Goal: Answer question/provide support: Share knowledge or assist other users

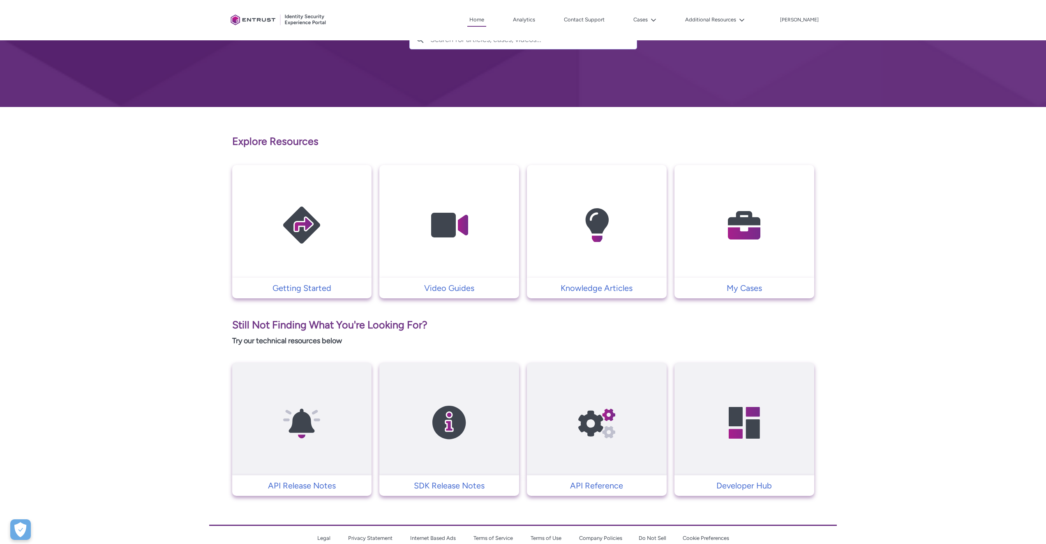
scroll to position [105, 0]
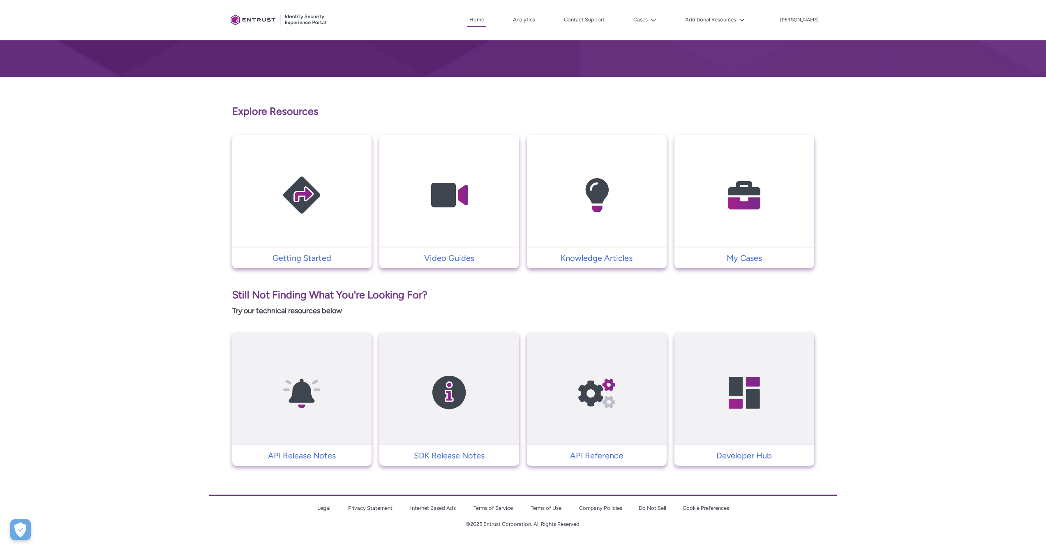
click at [736, 239] on img at bounding box center [745, 195] width 78 height 88
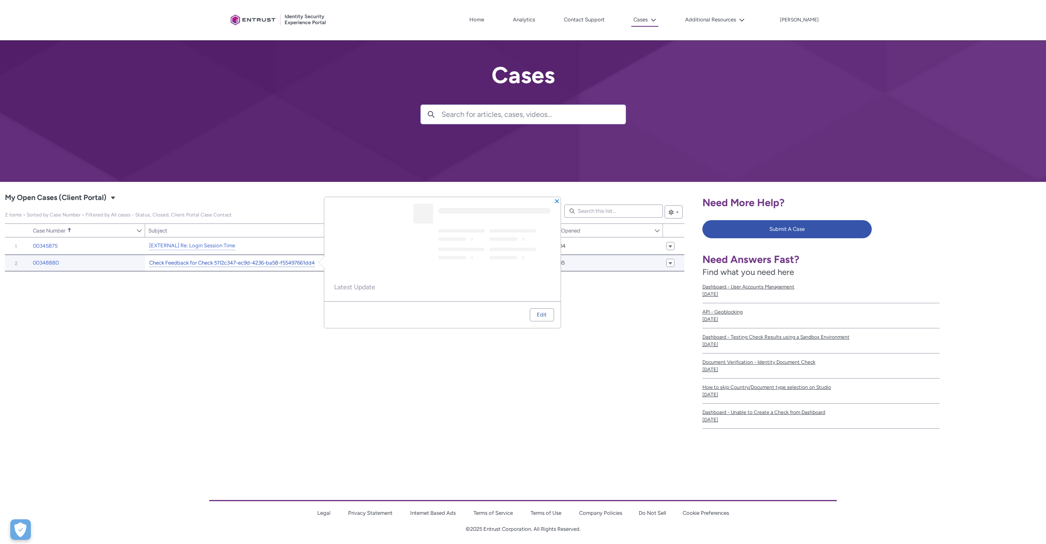
click at [205, 264] on link "Check Feedback for Check 5112c347-ec9d-4236-ba58-f55497661dd4" at bounding box center [232, 263] width 166 height 9
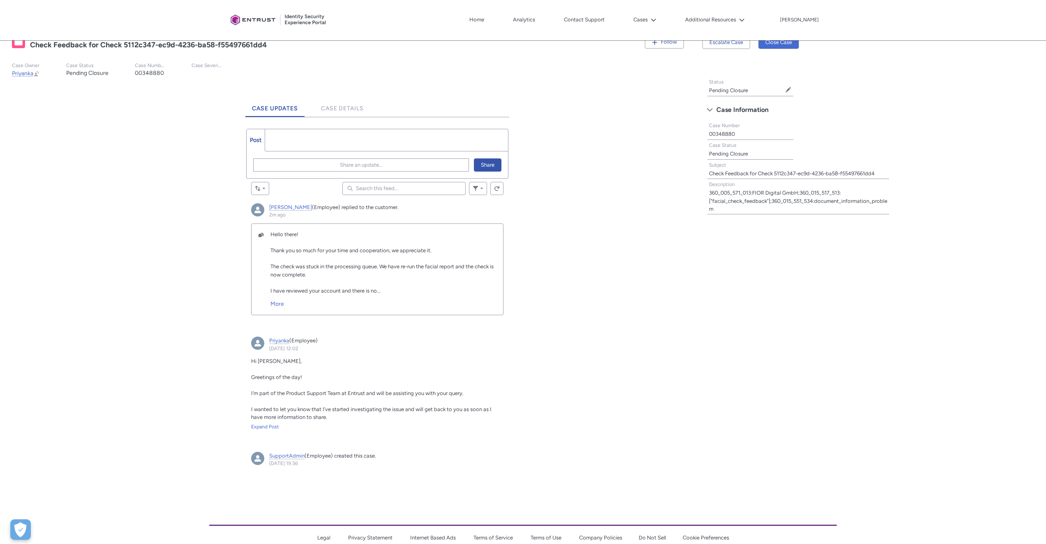
scroll to position [188, 0]
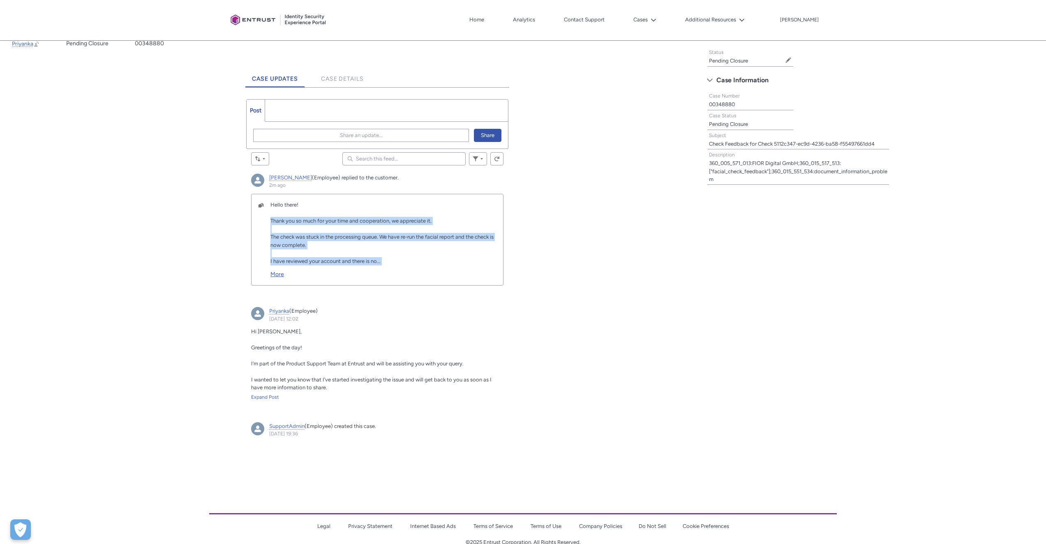
drag, startPoint x: 266, startPoint y: 218, endPoint x: 413, endPoint y: 266, distance: 155.3
click at [413, 266] on div "Hello there! Thank you so much for your time and cooperation, we appreciate it.…" at bounding box center [380, 240] width 232 height 78
click at [413, 266] on link "More" at bounding box center [384, 272] width 226 height 14
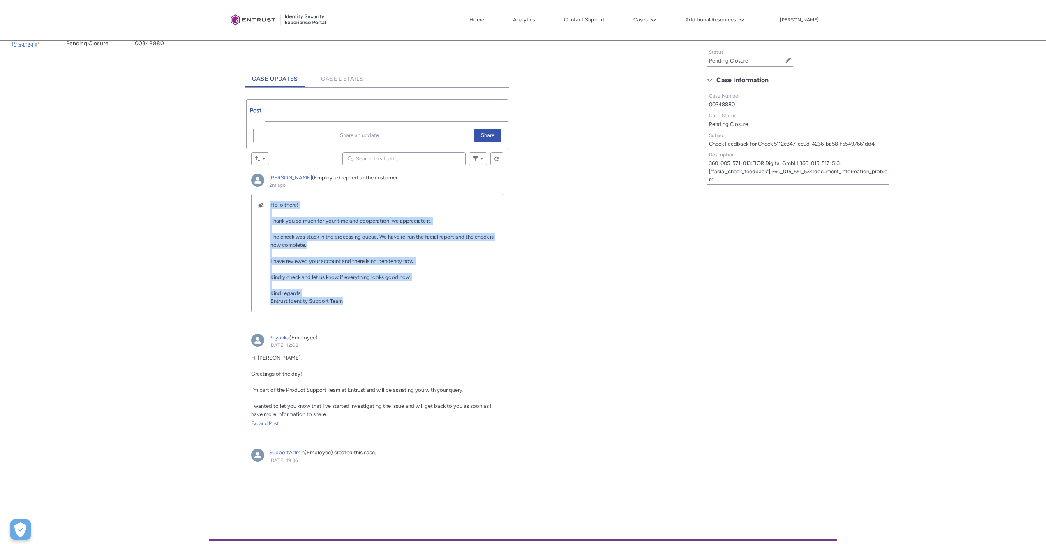
click at [291, 275] on span "Hello there! Thank you so much for your time and cooperation, we appreciate it.…" at bounding box center [382, 252] width 223 height 102
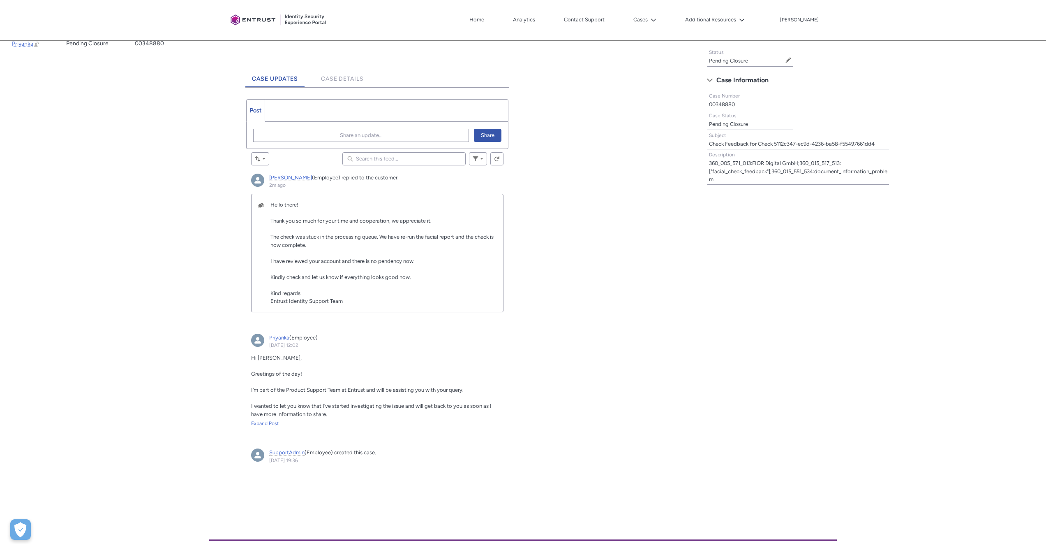
drag, startPoint x: 275, startPoint y: 273, endPoint x: 368, endPoint y: 294, distance: 95.5
click at [368, 294] on div "Hello there! Thank you so much for your time and cooperation, we appreciate it.…" at bounding box center [384, 253] width 226 height 104
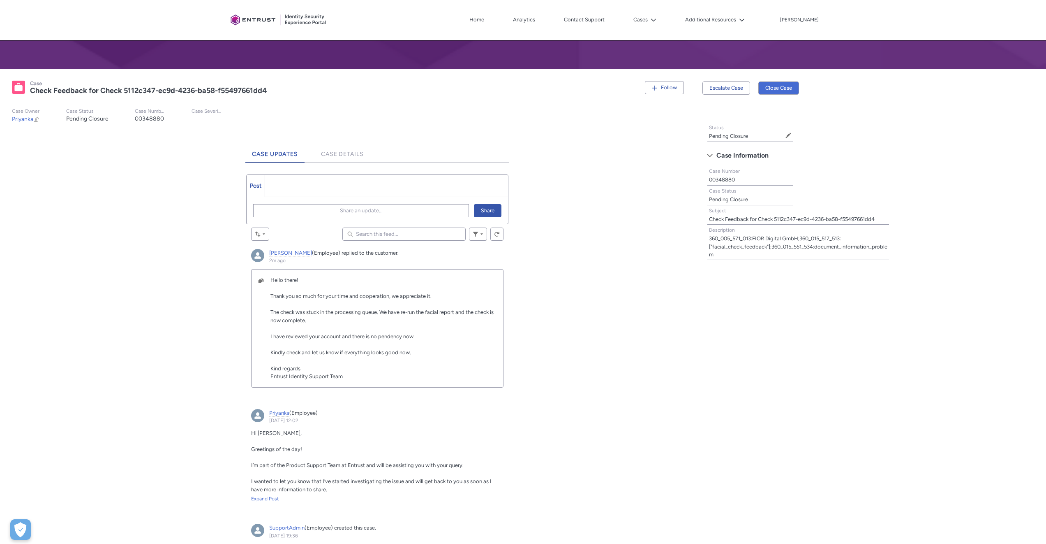
scroll to position [112, 0]
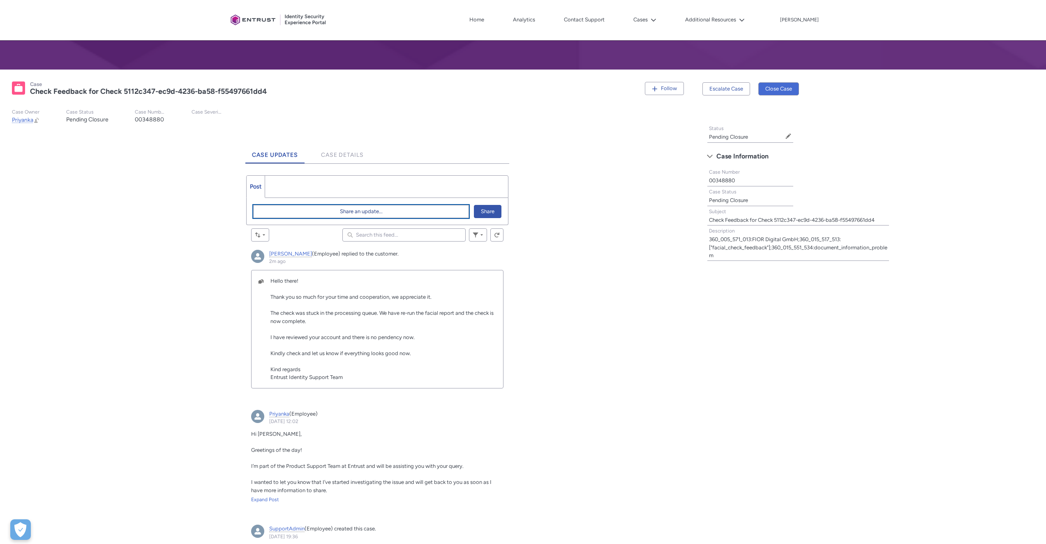
click at [332, 216] on button "Share an update..." at bounding box center [360, 211] width 215 height 13
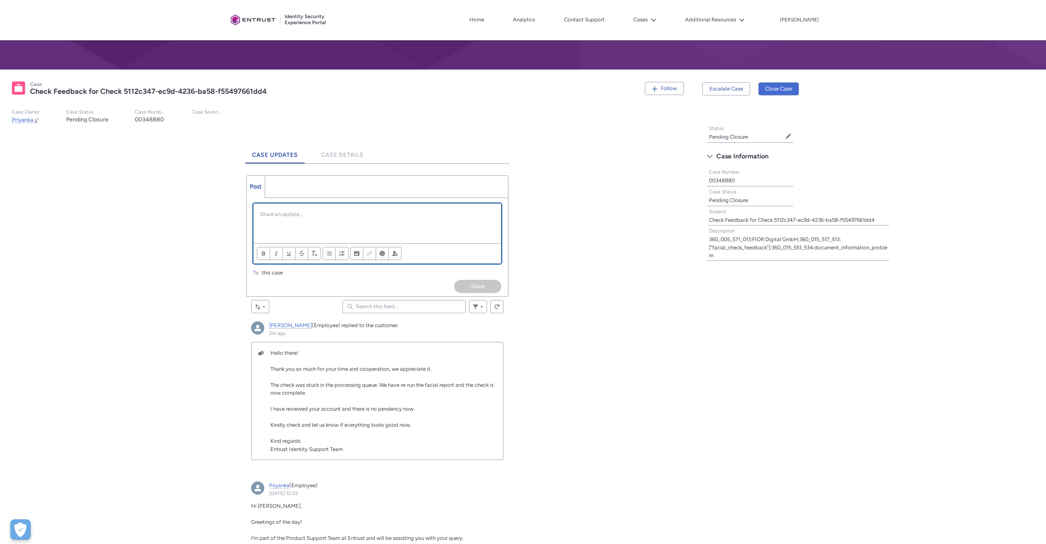
scroll to position [0, 0]
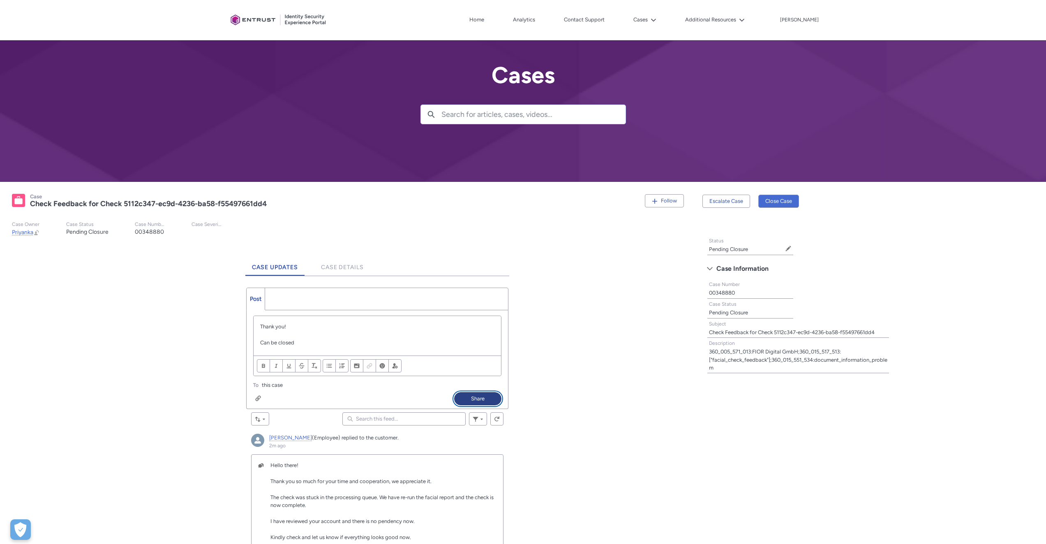
click at [489, 403] on button "Share" at bounding box center [477, 398] width 47 height 13
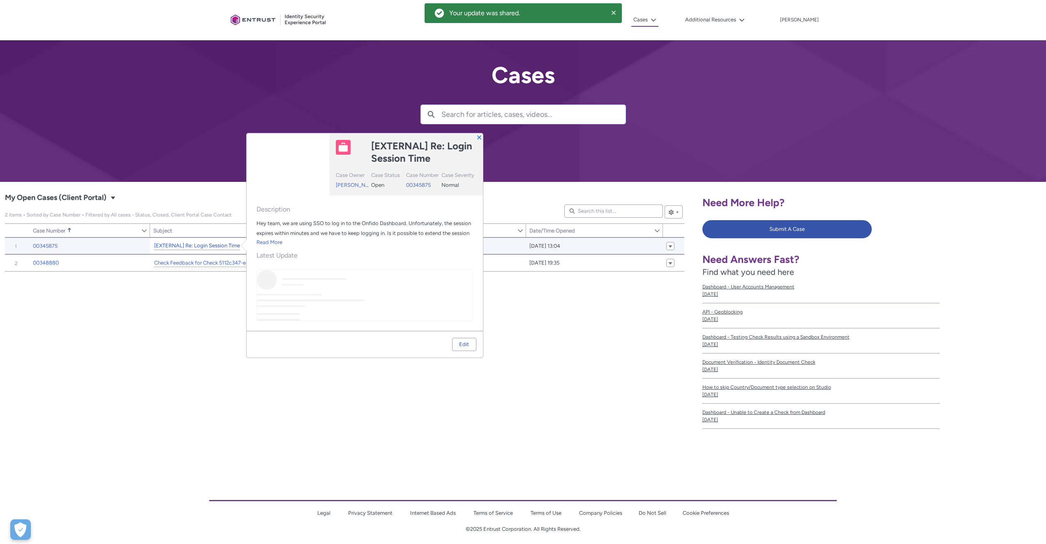
click at [182, 246] on link "[EXTERNAL] Re: Login Session Time" at bounding box center [197, 245] width 86 height 9
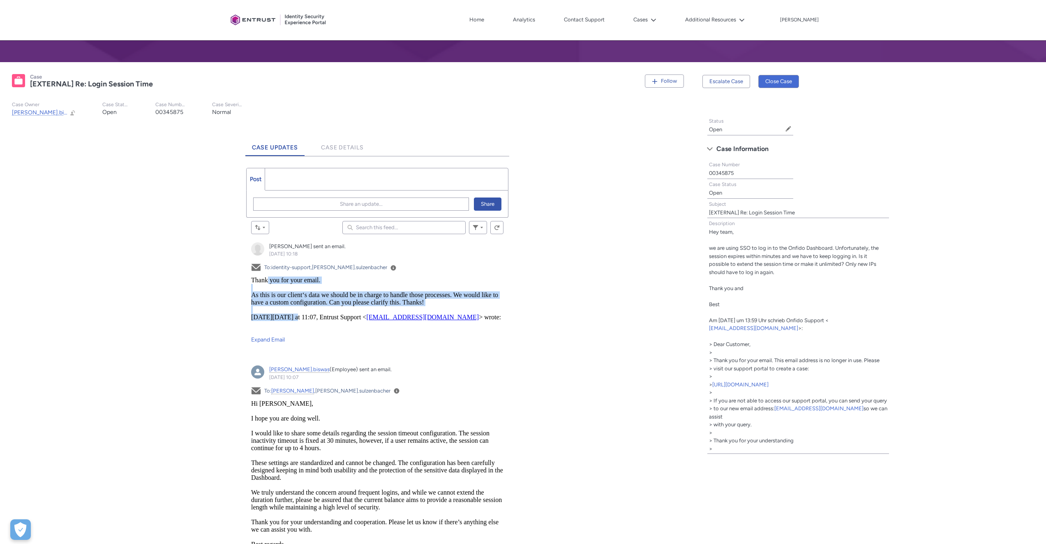
drag, startPoint x: 268, startPoint y: 283, endPoint x: 292, endPoint y: 316, distance: 40.5
click at [292, 276] on body "Thank you for your email. As this is our client‘s data we should be in charge t…" at bounding box center [377, 276] width 252 height 0
click at [292, 316] on div "[DATE][DATE] at 11:07, Entrust Support < [EMAIL_ADDRESS][DOMAIN_NAME] > wrote:" at bounding box center [377, 316] width 252 height 7
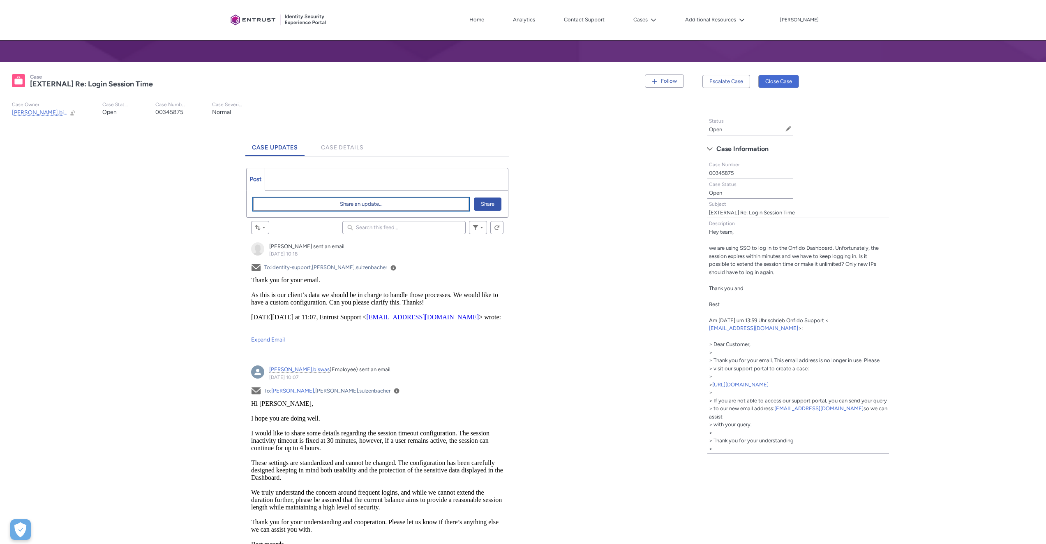
click at [300, 201] on button "Share an update..." at bounding box center [360, 203] width 215 height 13
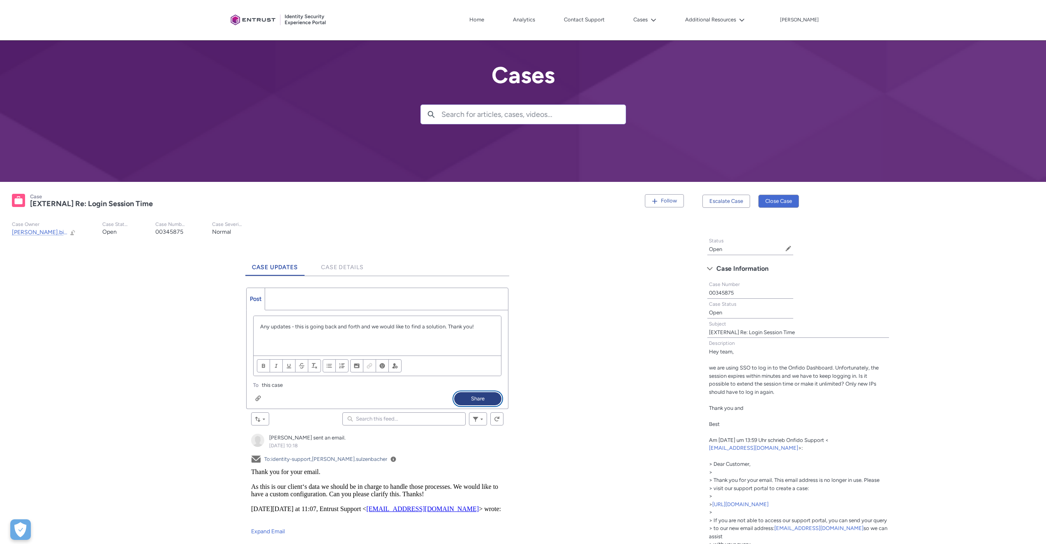
click at [471, 401] on button "Share" at bounding box center [477, 398] width 47 height 13
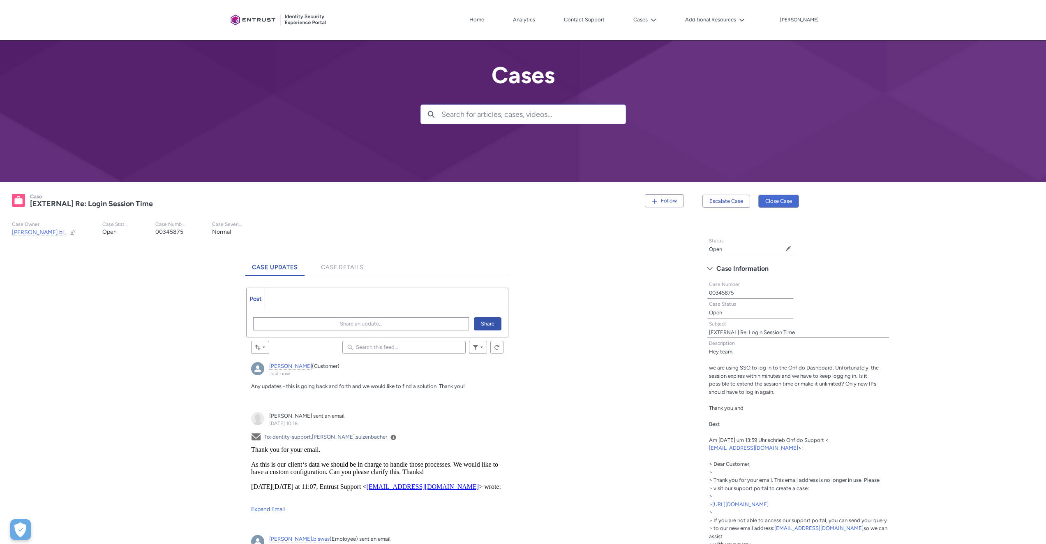
click at [259, 22] on div at bounding box center [278, 20] width 103 height 32
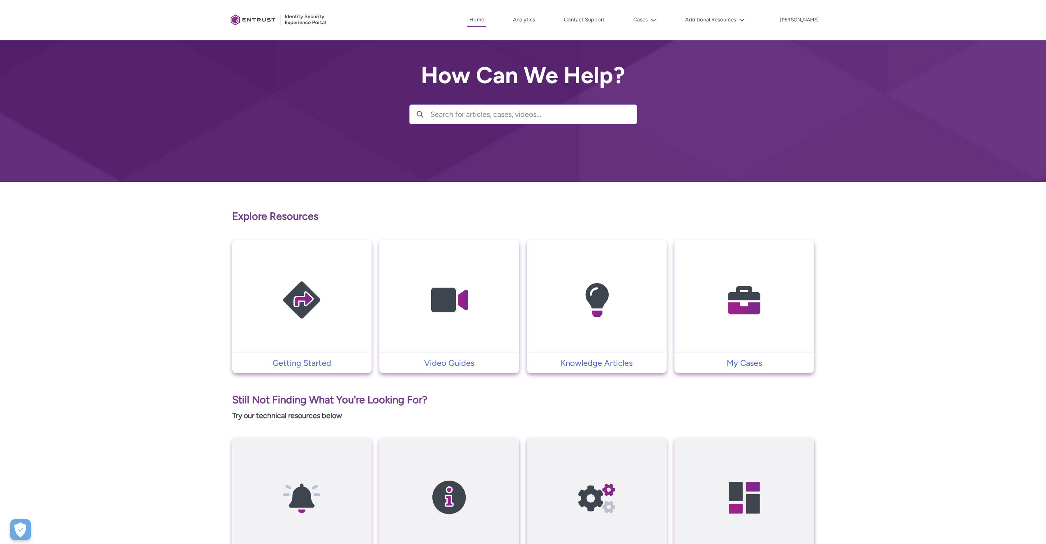
click at [910, 41] on div at bounding box center [523, 91] width 1046 height 182
click at [280, 223] on p "Explore Resources" at bounding box center [523, 216] width 582 height 16
